Goal: Navigation & Orientation: Find specific page/section

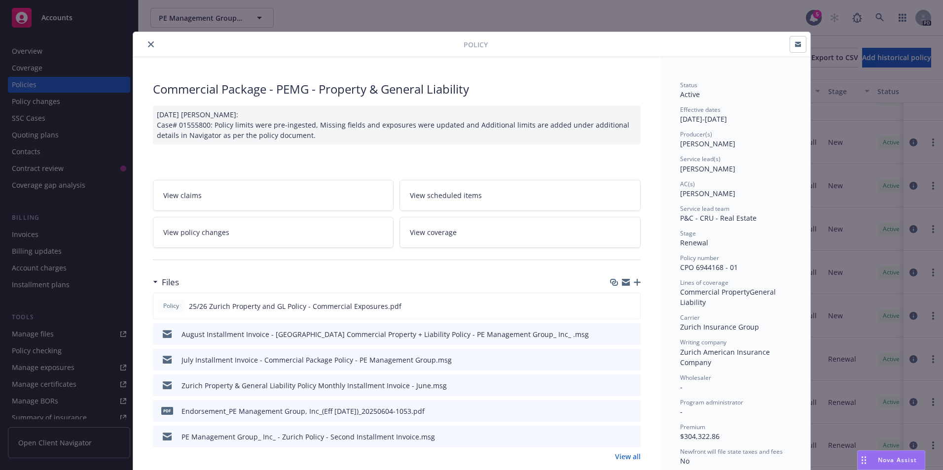
scroll to position [1134, 0]
